Goal: Information Seeking & Learning: Find specific fact

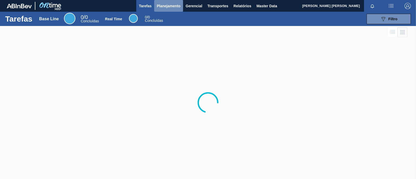
click at [169, 5] on span "Planejamento" at bounding box center [169, 6] width 24 height 6
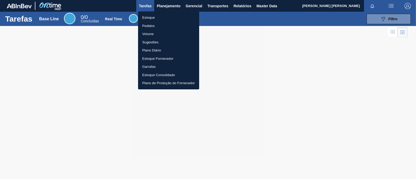
click at [152, 17] on li "Estoque" at bounding box center [168, 18] width 61 height 8
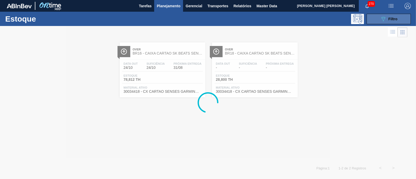
click at [333, 22] on button "089F7B8B-B2A5-4AFE-B5C0-19BA573D28AC Filtro" at bounding box center [389, 19] width 44 height 10
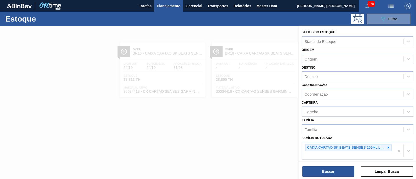
click at [201, 120] on div at bounding box center [208, 115] width 416 height 179
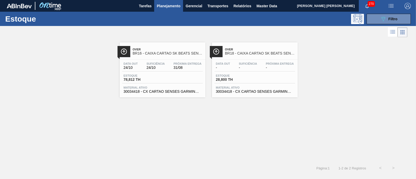
drag, startPoint x: 242, startPoint y: 77, endPoint x: 321, endPoint y: 53, distance: 82.2
click at [321, 53] on div "Over BR16 - CAIXA CARTAO SK BEATS SENSES 269ML LNC6 Data out 24/10 Suficiência …" at bounding box center [208, 68] width 416 height 59
click at [333, 21] on span "Filtro" at bounding box center [393, 19] width 9 height 4
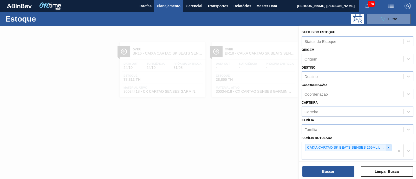
click at [333, 143] on icon at bounding box center [389, 148] width 4 height 4
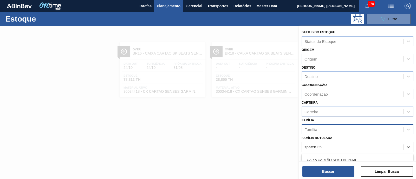
type Rotulada "spaten 355"
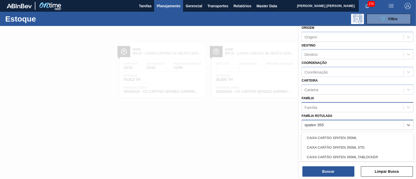
scroll to position [32, 0]
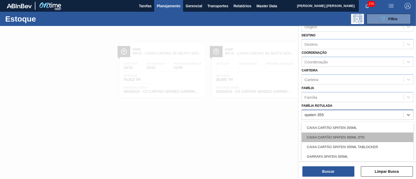
click at [333, 137] on div "CAIXA CARTÃO SPATEN 355ML STD" at bounding box center [358, 138] width 112 height 10
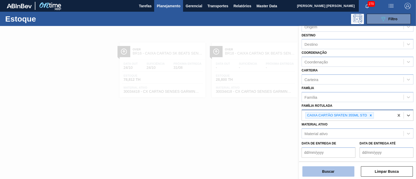
click at [331, 143] on button "Buscar" at bounding box center [329, 172] width 52 height 10
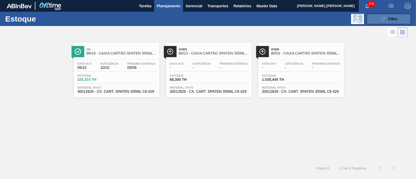
drag, startPoint x: 389, startPoint y: 15, endPoint x: 387, endPoint y: 19, distance: 4.8
click at [333, 15] on button "089F7B8B-B2A5-4AFE-B5C0-19BA573D28AC Filtro" at bounding box center [389, 19] width 44 height 10
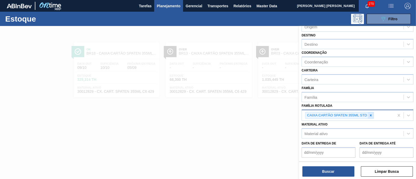
click at [333, 114] on icon at bounding box center [371, 116] width 4 height 4
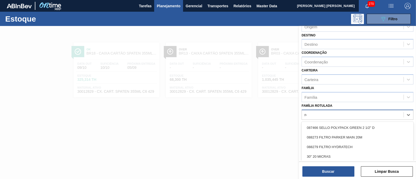
type Rotulada "r"
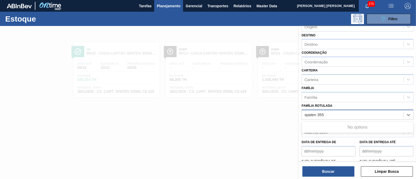
type Rotulada "spaten 355"
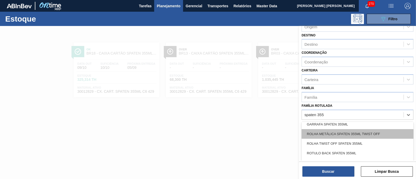
scroll to position [61, 0]
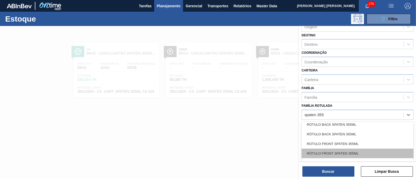
click at [333, 143] on div "RÓTULO FRONT SPATEN 355ML" at bounding box center [358, 154] width 112 height 10
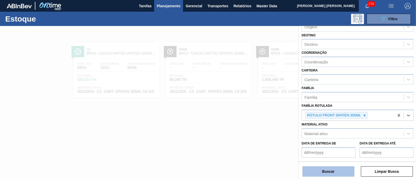
click at [333, 143] on button "Buscar" at bounding box center [329, 172] width 52 height 10
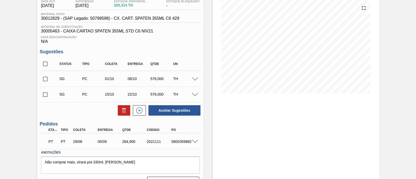
scroll to position [65, 0]
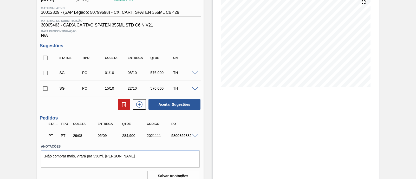
click at [194, 137] on span at bounding box center [195, 136] width 6 height 4
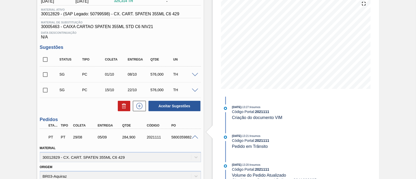
scroll to position [31, 0]
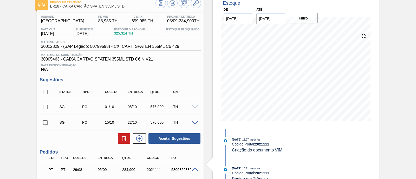
click at [268, 21] on input "14/09/2025" at bounding box center [271, 19] width 29 height 10
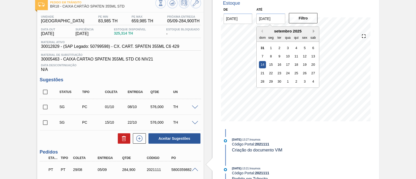
click at [313, 32] on button "Next Month" at bounding box center [315, 31] width 4 height 4
click at [311, 80] on div "1" at bounding box center [313, 81] width 7 height 7
type input "[DATE]"
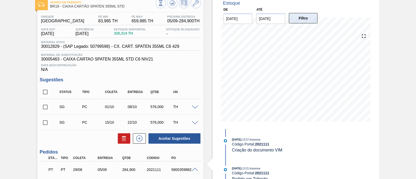
click at [301, 17] on button "Filtro" at bounding box center [303, 18] width 29 height 10
drag, startPoint x: 43, startPoint y: 49, endPoint x: 60, endPoint y: 49, distance: 16.7
click at [60, 49] on div "Material ativo 30012829 - (SAP Legado: 50799598) - CX. CART. SPATEN 355ML C6 429" at bounding box center [110, 45] width 141 height 8
copy span "30012829"
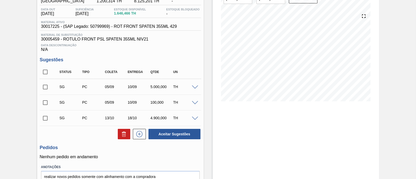
scroll to position [14, 0]
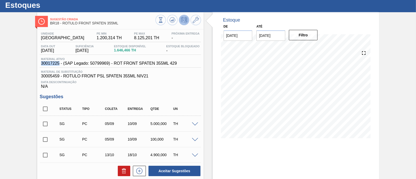
drag, startPoint x: 39, startPoint y: 65, endPoint x: 60, endPoint y: 62, distance: 20.5
click at [60, 62] on div "Material ativo 30017225 - (SAP Legado: 50799969) - ROT FRONT SPATEN 355ML 429" at bounding box center [109, 62] width 139 height 8
copy span "30017225"
